Goal: Task Accomplishment & Management: Use online tool/utility

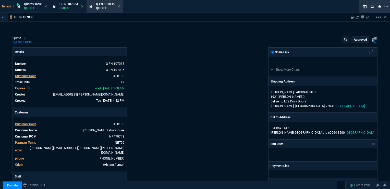
select select "16: [PERSON_NAME]"
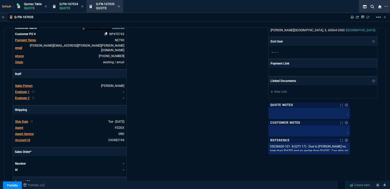
click at [106, 34] on icon at bounding box center [106, 33] width 3 height 3
drag, startPoint x: 69, startPoint y: 2, endPoint x: 94, endPoint y: 15, distance: 27.9
click at [69, 2] on span "Q-FN-107034" at bounding box center [69, 4] width 19 height 4
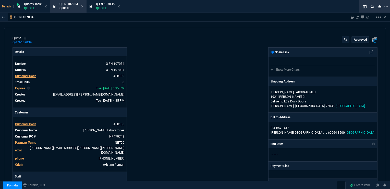
type input "52"
type input "26"
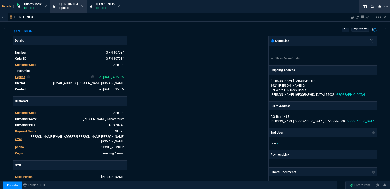
scroll to position [0, 0]
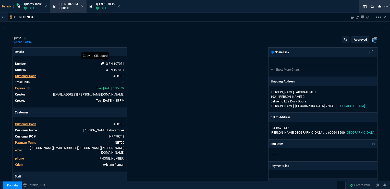
click at [103, 63] on icon at bounding box center [102, 63] width 3 height 3
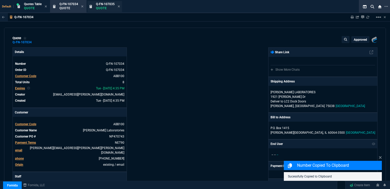
click at [105, 4] on span "Q-FN-107035" at bounding box center [105, 4] width 19 height 4
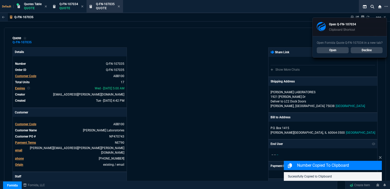
type input "52"
type input "26"
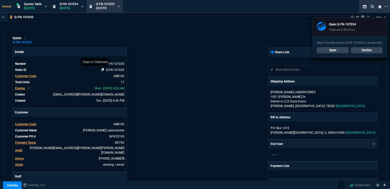
click at [102, 70] on icon at bounding box center [102, 69] width 3 height 3
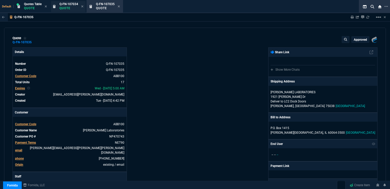
drag, startPoint x: 72, startPoint y: 6, endPoint x: 88, endPoint y: 8, distance: 16.0
click at [72, 6] on p "Quote" at bounding box center [69, 8] width 19 height 4
type input "52"
type input "26"
click at [120, 7] on icon at bounding box center [119, 6] width 2 height 3
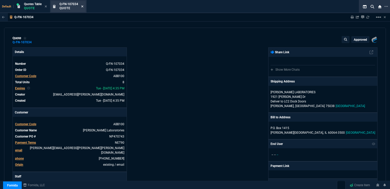
click at [84, 6] on icon at bounding box center [82, 6] width 2 height 3
